Goal: Use online tool/utility: Use online tool/utility

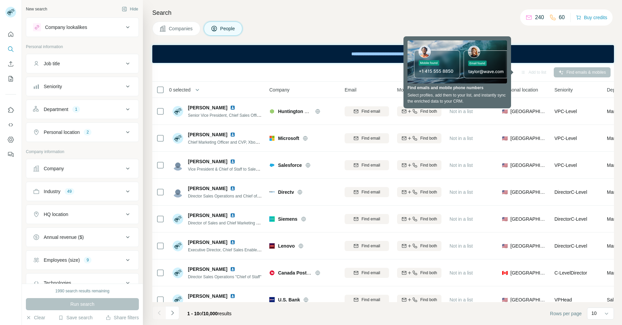
click at [358, 9] on h4 "Search" at bounding box center [382, 12] width 461 height 9
